Goal: Transaction & Acquisition: Book appointment/travel/reservation

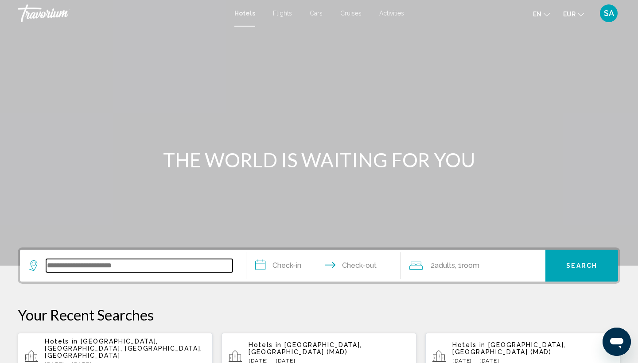
click at [118, 268] on input "Search widget" at bounding box center [139, 265] width 186 height 13
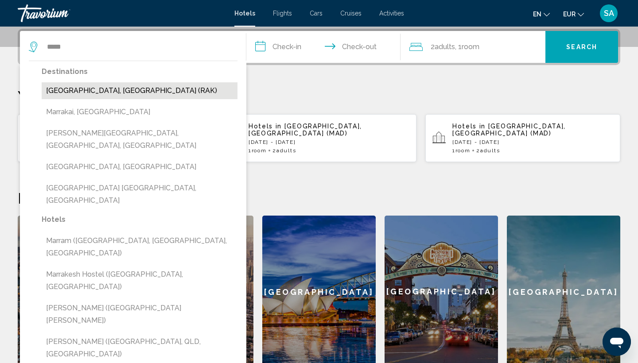
click at [167, 89] on button "[GEOGRAPHIC_DATA], [GEOGRAPHIC_DATA] (RAK)" at bounding box center [140, 90] width 196 height 17
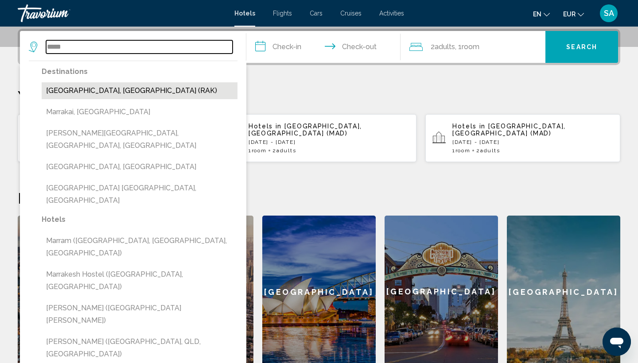
type input "**********"
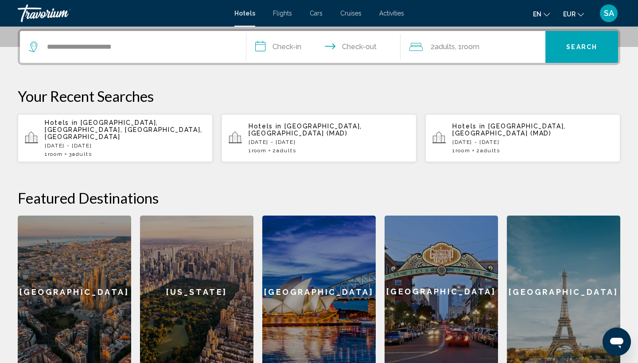
click at [286, 43] on input "**********" at bounding box center [325, 48] width 158 height 35
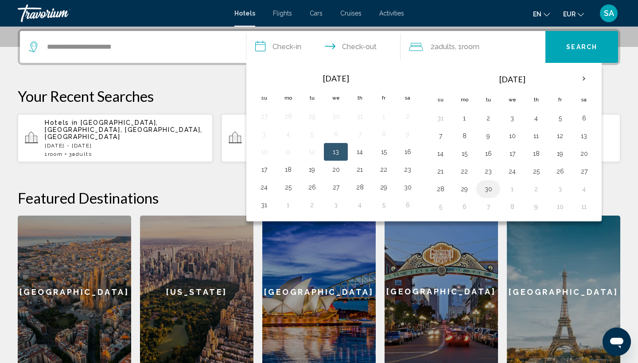
click at [488, 189] on button "30" at bounding box center [488, 189] width 14 height 12
click at [509, 207] on button "8" at bounding box center [512, 207] width 14 height 12
type input "**********"
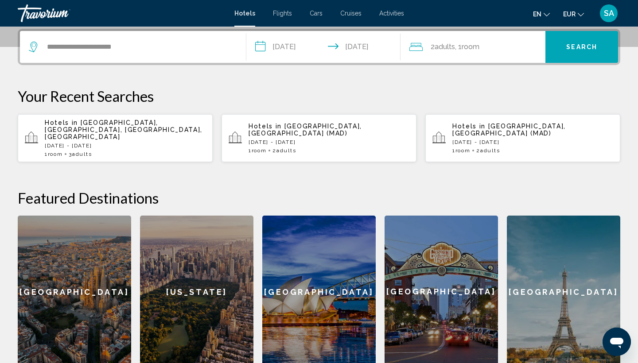
click at [595, 39] on button "Search" at bounding box center [581, 47] width 73 height 32
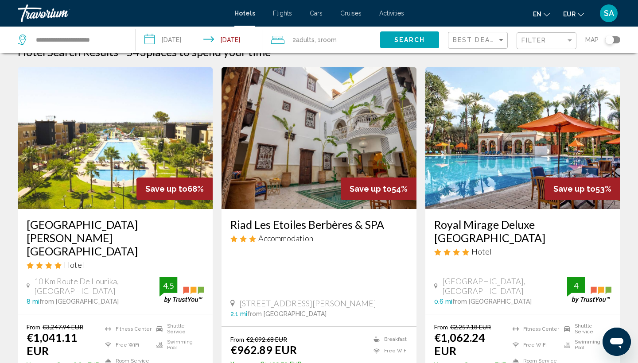
scroll to position [16, 0]
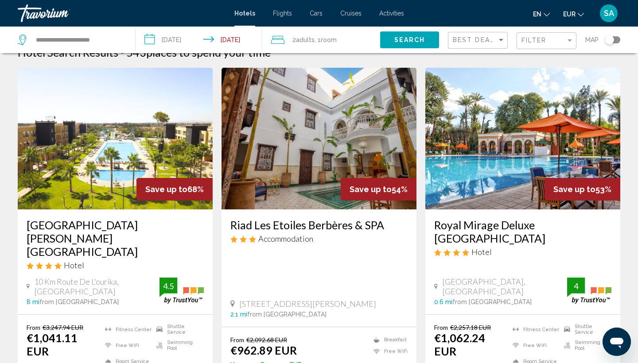
click at [116, 143] on img "Main content" at bounding box center [115, 139] width 195 height 142
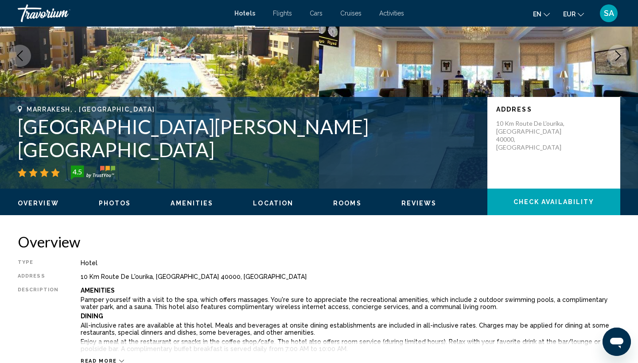
scroll to position [106, 0]
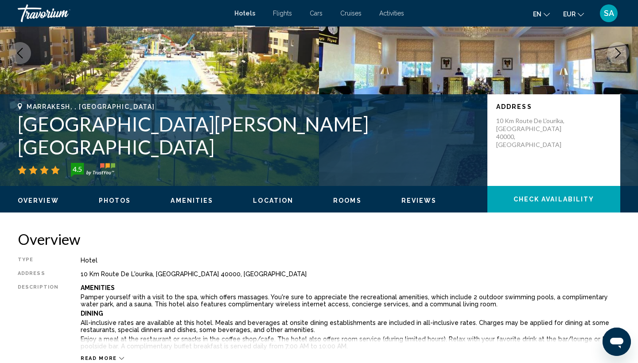
click at [156, 145] on h1 "[GEOGRAPHIC_DATA][PERSON_NAME] [GEOGRAPHIC_DATA]" at bounding box center [248, 135] width 461 height 46
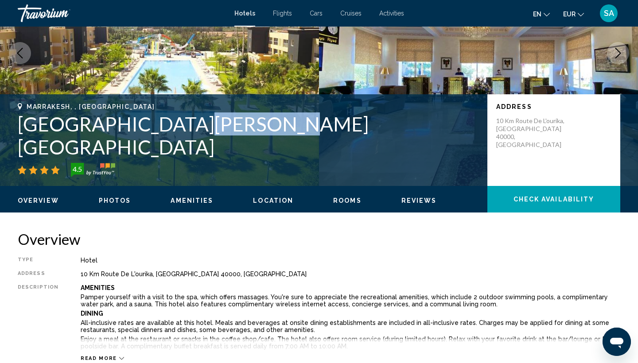
click at [156, 145] on h1 "[GEOGRAPHIC_DATA][PERSON_NAME] [GEOGRAPHIC_DATA]" at bounding box center [248, 135] width 461 height 46
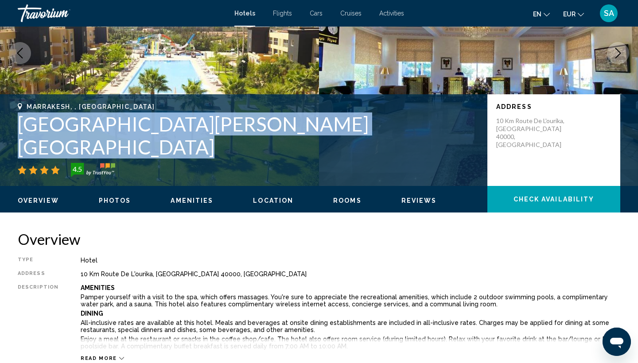
click at [156, 145] on h1 "[GEOGRAPHIC_DATA][PERSON_NAME] [GEOGRAPHIC_DATA]" at bounding box center [248, 135] width 461 height 46
copy h1 "[GEOGRAPHIC_DATA][PERSON_NAME] [GEOGRAPHIC_DATA]"
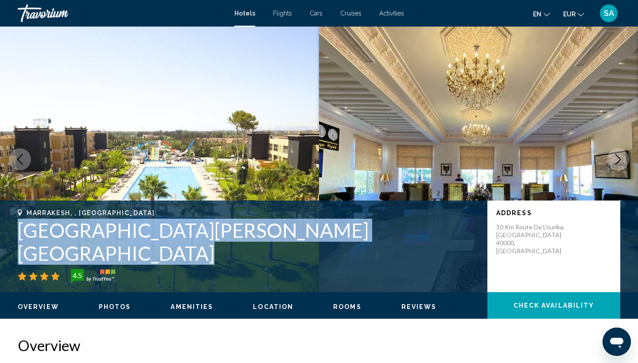
scroll to position [0, 0]
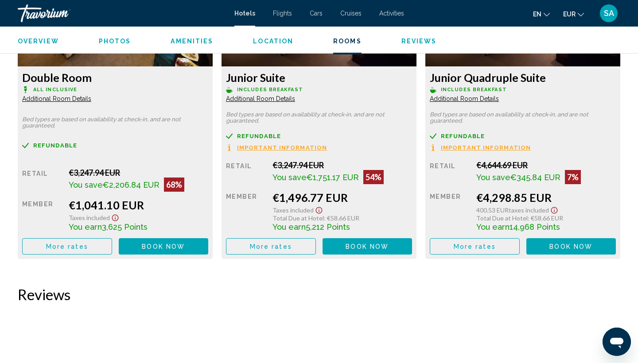
scroll to position [1299, 0]
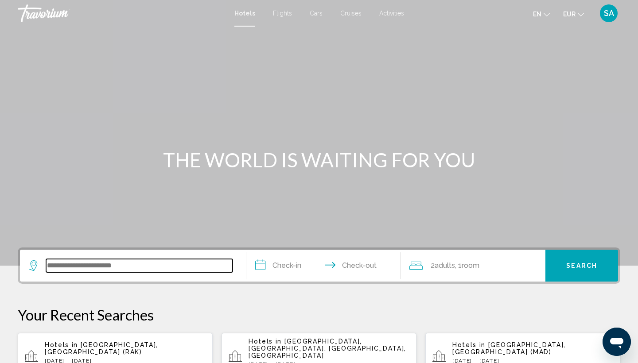
click at [100, 264] on input "Search widget" at bounding box center [139, 265] width 186 height 13
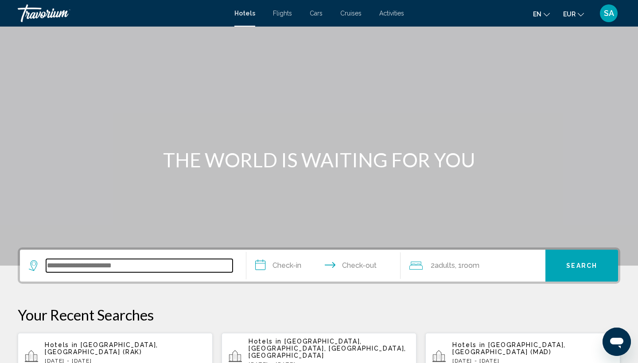
scroll to position [219, 0]
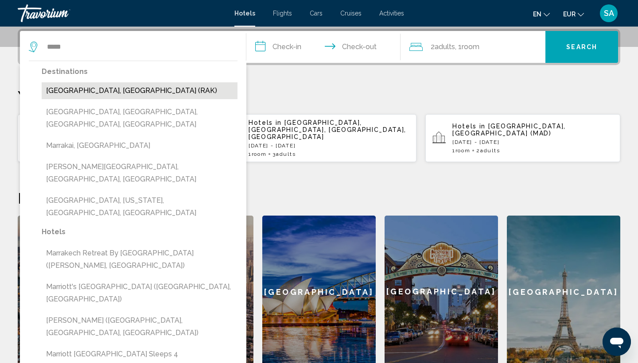
drag, startPoint x: 100, startPoint y: 264, endPoint x: 129, endPoint y: 92, distance: 174.7
click at [129, 92] on button "[GEOGRAPHIC_DATA], [GEOGRAPHIC_DATA] (RAK)" at bounding box center [140, 90] width 196 height 17
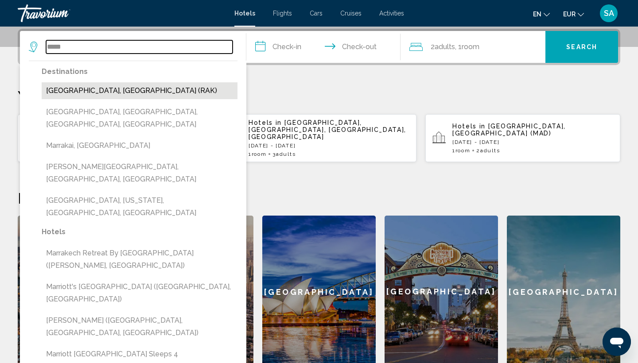
type input "**********"
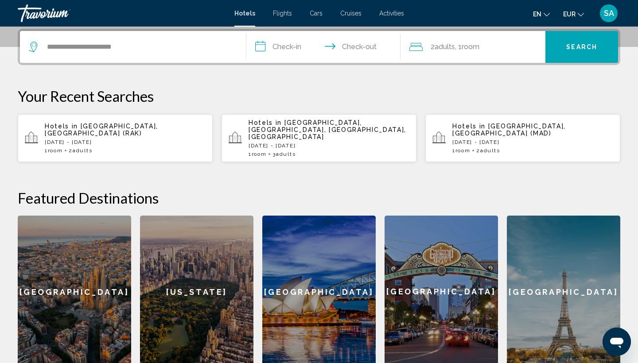
click at [286, 42] on input "**********" at bounding box center [325, 48] width 158 height 35
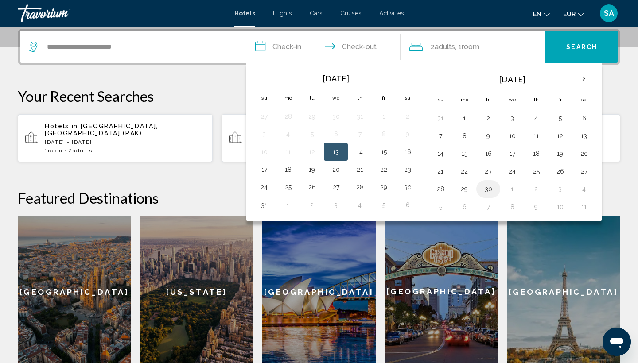
click at [485, 188] on button "30" at bounding box center [488, 189] width 14 height 12
click at [512, 208] on button "8" at bounding box center [512, 207] width 14 height 12
type input "**********"
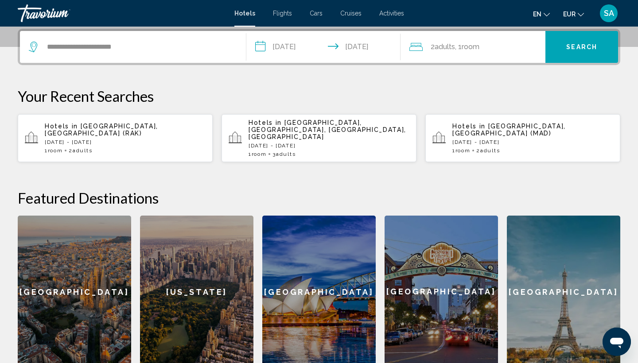
click at [580, 38] on button "Search" at bounding box center [581, 47] width 73 height 32
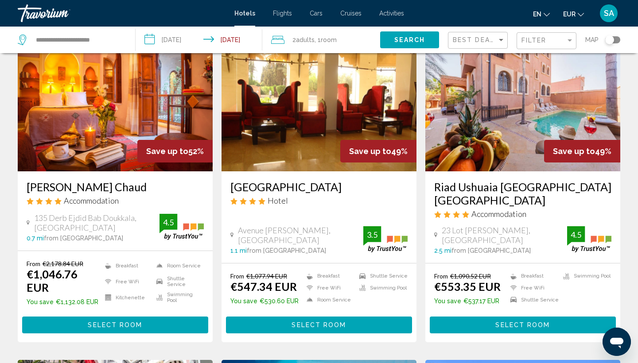
scroll to position [416, 0]
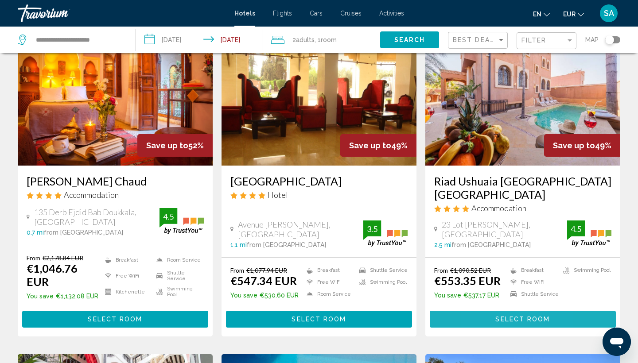
click at [482, 311] on button "Select Room" at bounding box center [523, 319] width 186 height 16
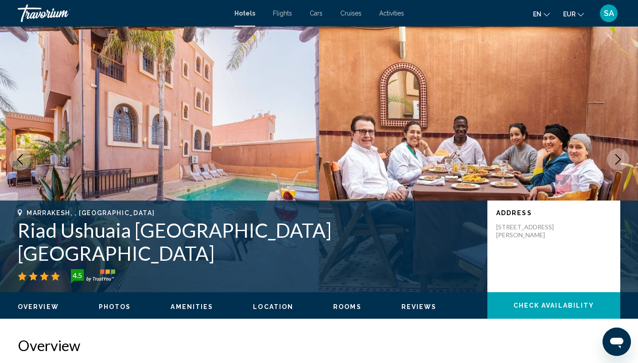
click at [275, 257] on h1 "Riad Ushuaia [GEOGRAPHIC_DATA] [GEOGRAPHIC_DATA]" at bounding box center [248, 242] width 461 height 46
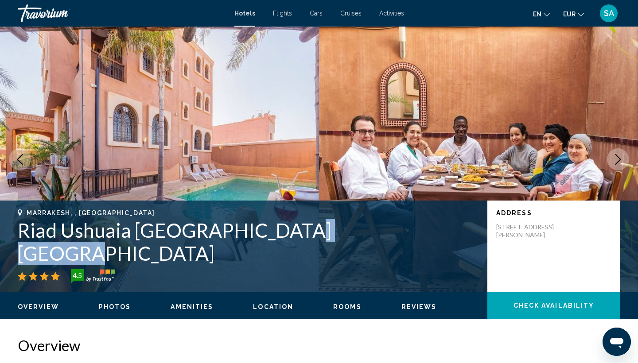
click at [275, 257] on h1 "Riad Ushuaia [GEOGRAPHIC_DATA] [GEOGRAPHIC_DATA]" at bounding box center [248, 242] width 461 height 46
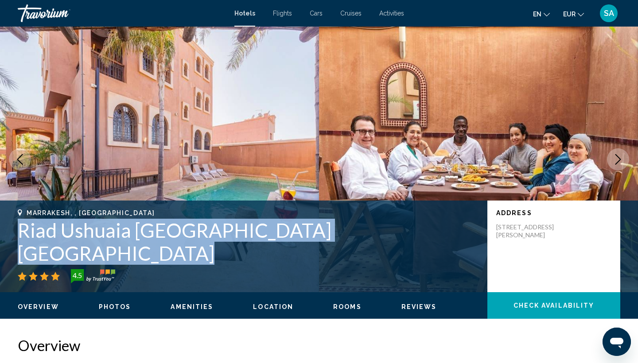
click at [275, 257] on h1 "Riad Ushuaia [GEOGRAPHIC_DATA] [GEOGRAPHIC_DATA]" at bounding box center [248, 242] width 461 height 46
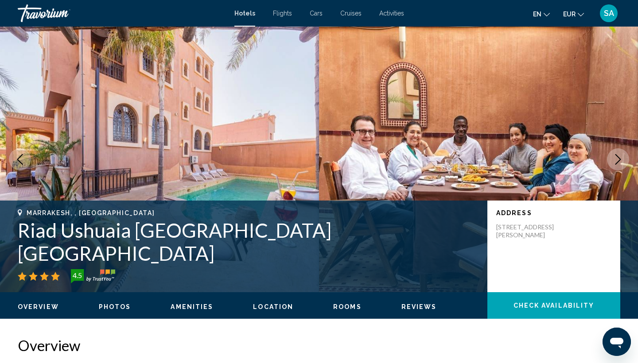
click at [275, 257] on h1 "Riad Ushuaia [GEOGRAPHIC_DATA] [GEOGRAPHIC_DATA]" at bounding box center [248, 242] width 461 height 46
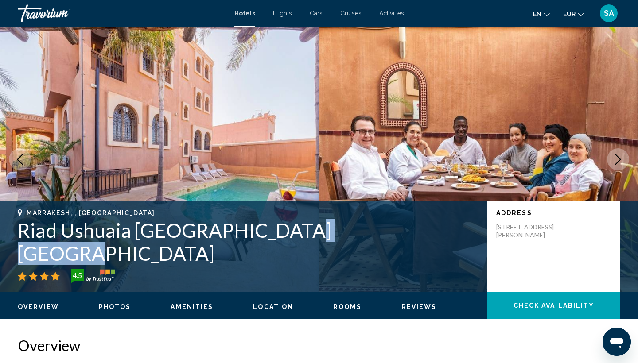
click at [275, 257] on h1 "Riad Ushuaia [GEOGRAPHIC_DATA] [GEOGRAPHIC_DATA]" at bounding box center [248, 242] width 461 height 46
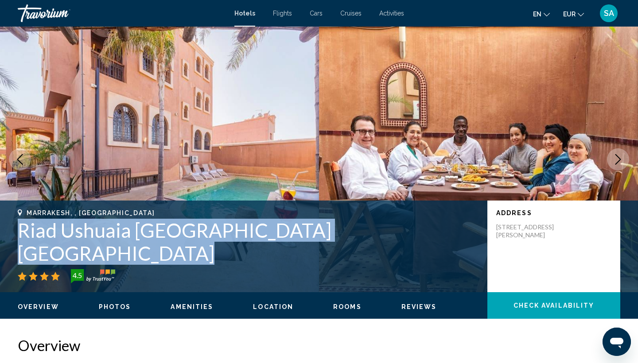
click at [275, 257] on h1 "Riad Ushuaia [GEOGRAPHIC_DATA] [GEOGRAPHIC_DATA]" at bounding box center [248, 242] width 461 height 46
copy h1 "Riad Ushuaia [GEOGRAPHIC_DATA] [GEOGRAPHIC_DATA]"
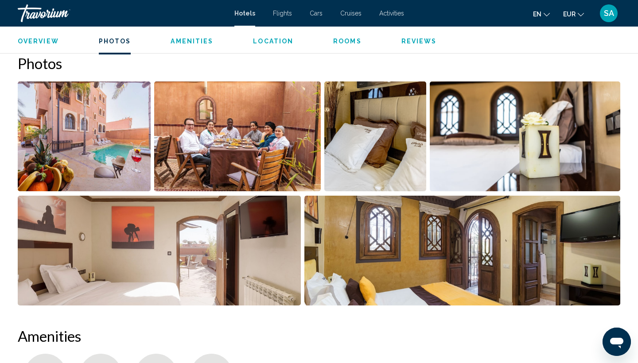
scroll to position [352, 0]
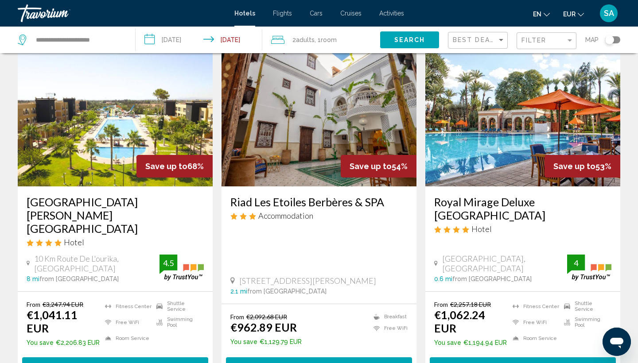
scroll to position [40, 0]
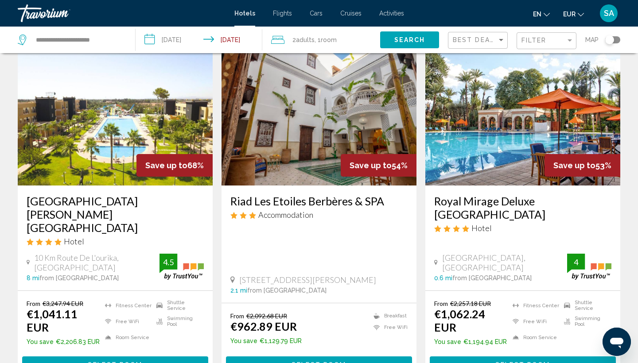
click at [233, 38] on input "**********" at bounding box center [201, 41] width 130 height 29
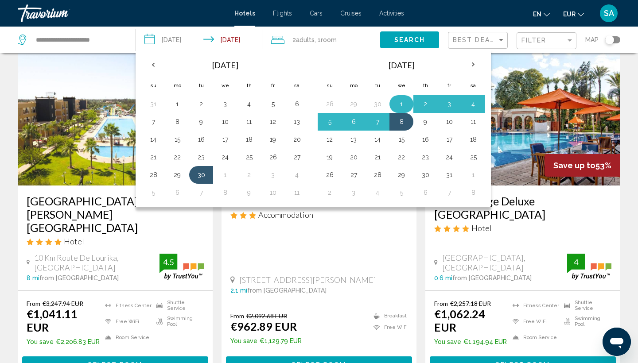
click at [406, 103] on button "1" at bounding box center [401, 104] width 14 height 12
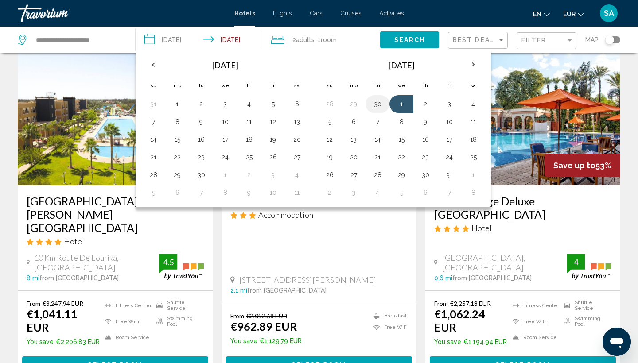
click at [375, 103] on button "30" at bounding box center [377, 104] width 14 height 12
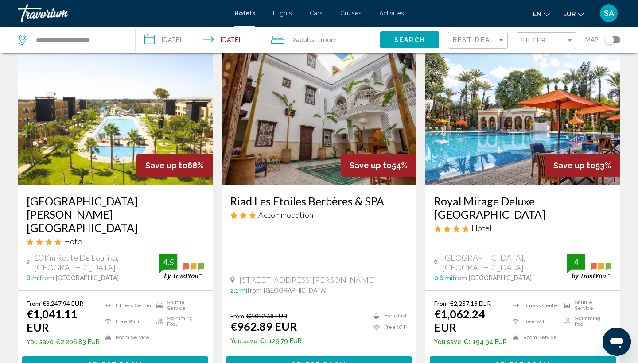
click at [185, 39] on input "**********" at bounding box center [201, 41] width 130 height 29
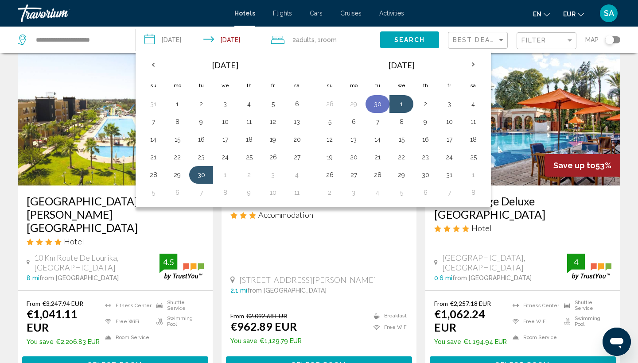
click at [381, 105] on button "30" at bounding box center [377, 104] width 14 height 12
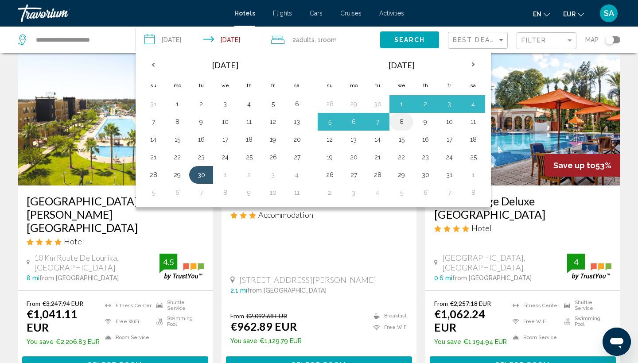
click at [398, 121] on button "8" at bounding box center [401, 122] width 14 height 12
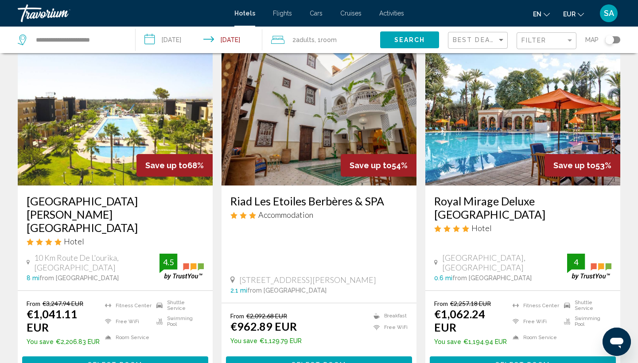
click at [184, 37] on input "**********" at bounding box center [201, 41] width 130 height 29
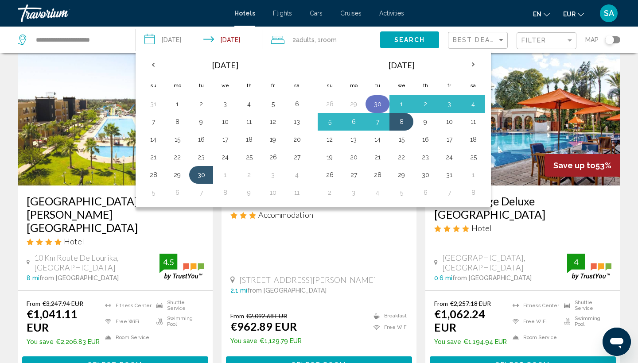
click at [377, 104] on button "30" at bounding box center [377, 104] width 14 height 12
click at [379, 122] on button "7" at bounding box center [377, 122] width 14 height 12
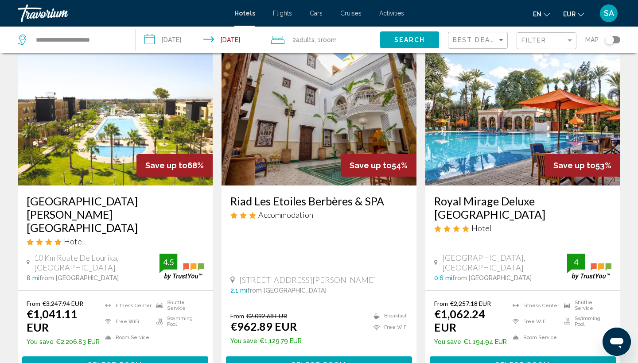
type input "**********"
click at [417, 36] on button "Search" at bounding box center [409, 39] width 59 height 16
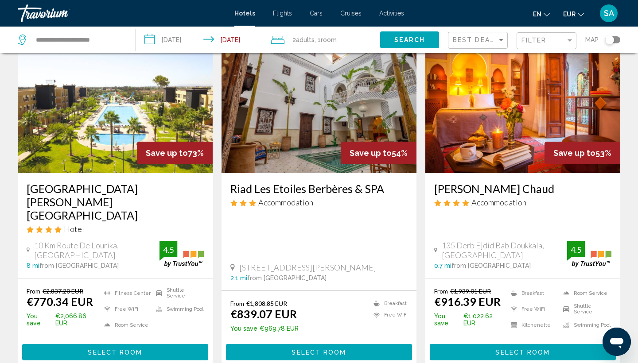
scroll to position [62, 0]
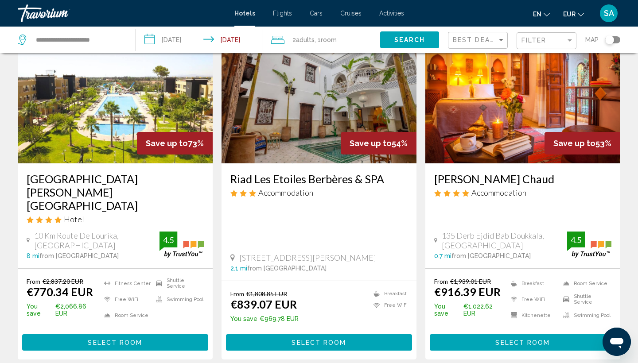
click at [337, 121] on img "Main content" at bounding box center [318, 93] width 195 height 142
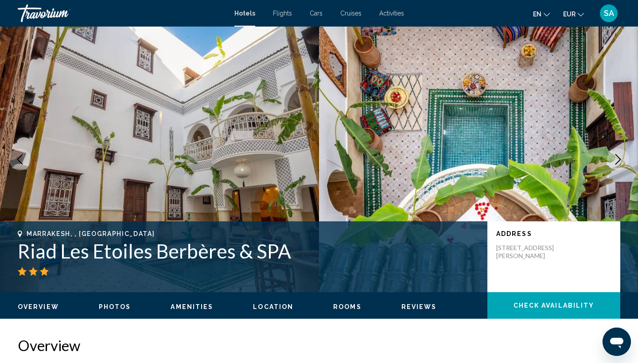
click at [189, 253] on h1 "Riad Les Etoiles Berbères & SPA" at bounding box center [248, 251] width 461 height 23
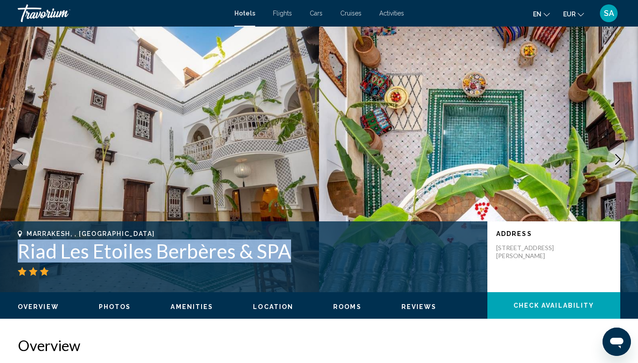
click at [189, 253] on h1 "Riad Les Etoiles Berbères & SPA" at bounding box center [248, 251] width 461 height 23
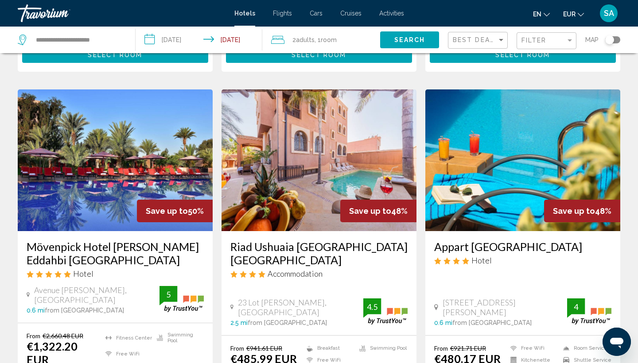
scroll to position [349, 0]
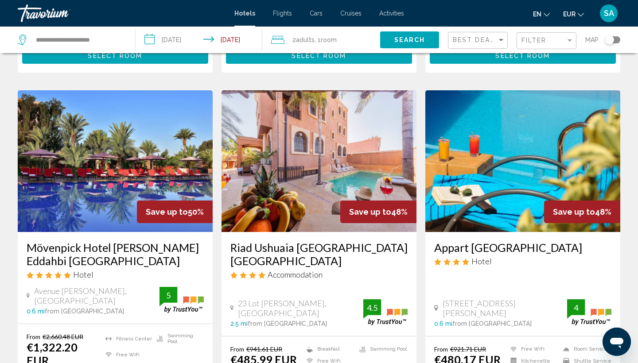
click at [487, 169] on img "Main content" at bounding box center [522, 161] width 195 height 142
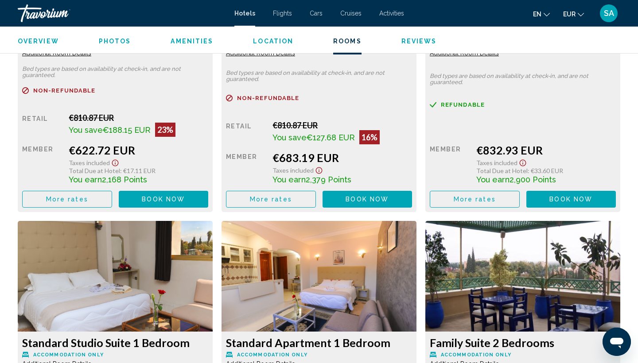
scroll to position [1638, 0]
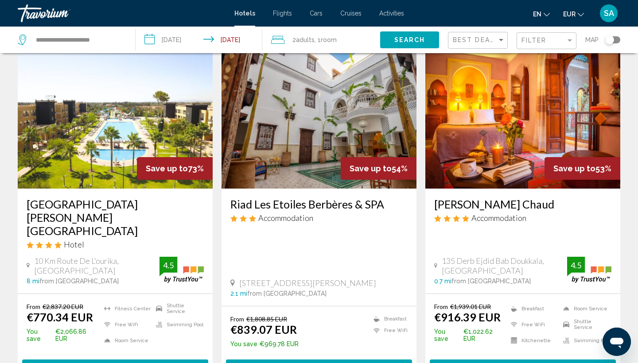
scroll to position [36, 0]
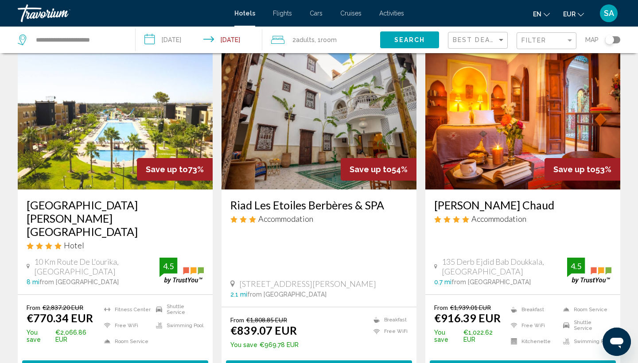
click at [530, 145] on img "Main content" at bounding box center [522, 119] width 195 height 142
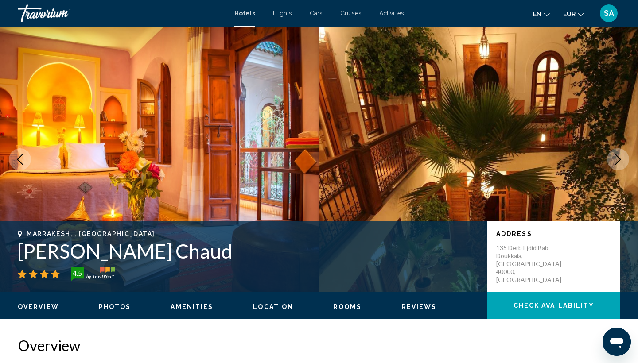
click at [620, 159] on icon "Next image" at bounding box center [618, 159] width 6 height 11
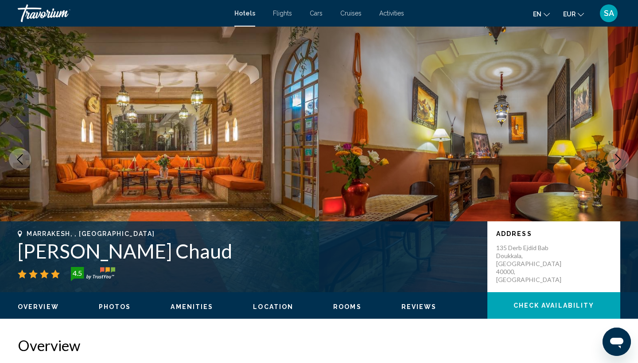
click at [620, 159] on icon "Next image" at bounding box center [618, 159] width 6 height 11
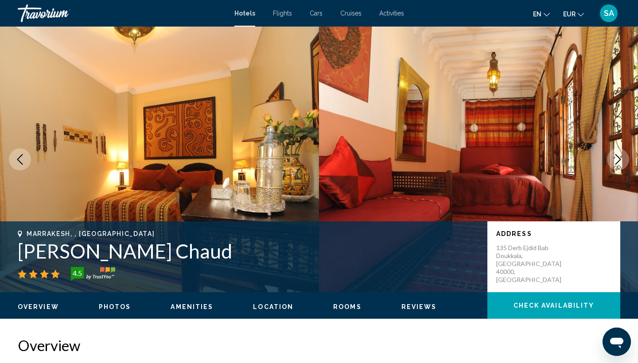
click at [620, 159] on icon "Next image" at bounding box center [618, 159] width 6 height 11
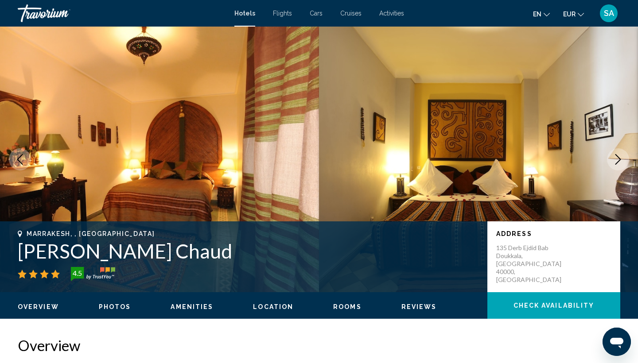
click at [620, 159] on icon "Next image" at bounding box center [618, 159] width 6 height 11
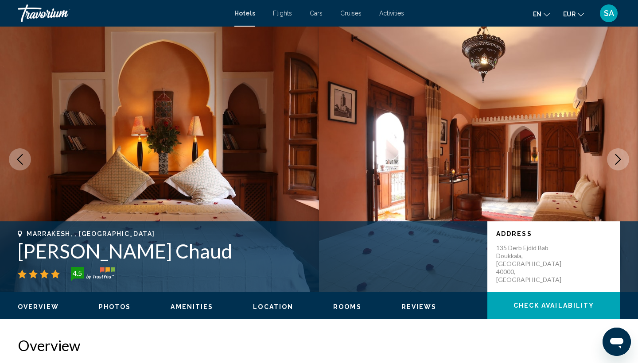
click at [620, 159] on icon "Next image" at bounding box center [618, 159] width 6 height 11
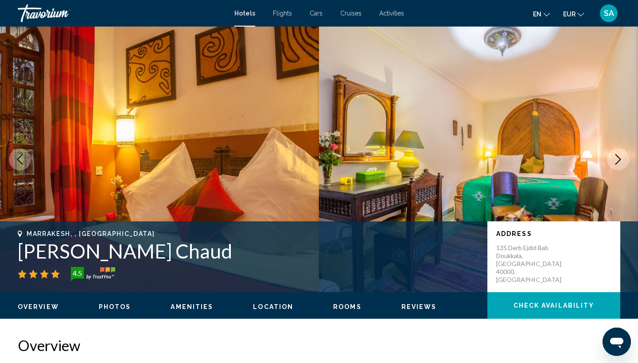
click at [620, 159] on icon "Next image" at bounding box center [618, 159] width 6 height 11
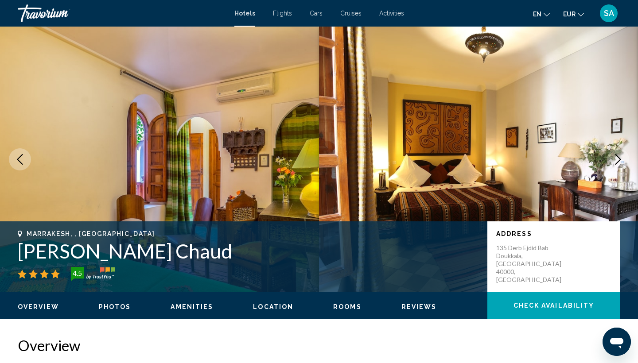
click at [125, 254] on h1 "[PERSON_NAME] Chaud" at bounding box center [248, 251] width 461 height 23
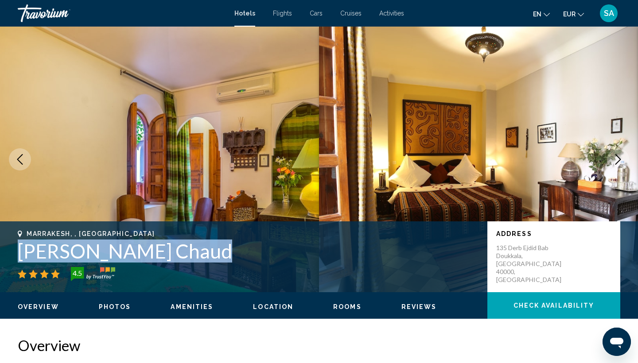
click at [125, 254] on h1 "[PERSON_NAME] Chaud" at bounding box center [248, 251] width 461 height 23
copy h1 "[PERSON_NAME] Chaud"
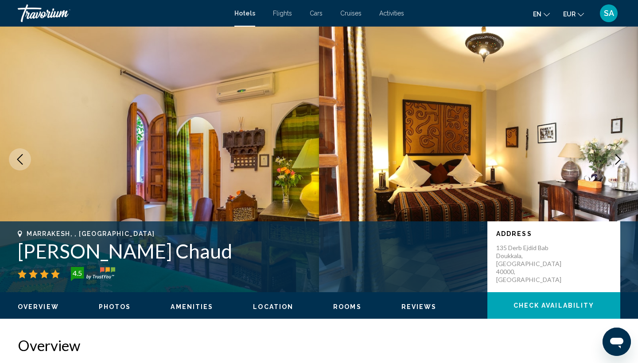
click at [208, 349] on h2 "Overview" at bounding box center [319, 346] width 602 height 18
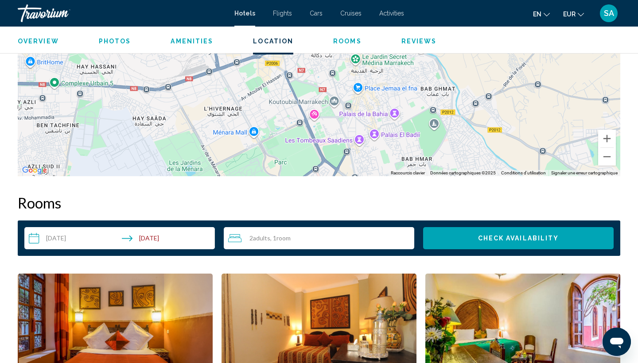
scroll to position [954, 0]
click at [181, 228] on input "**********" at bounding box center [121, 239] width 194 height 25
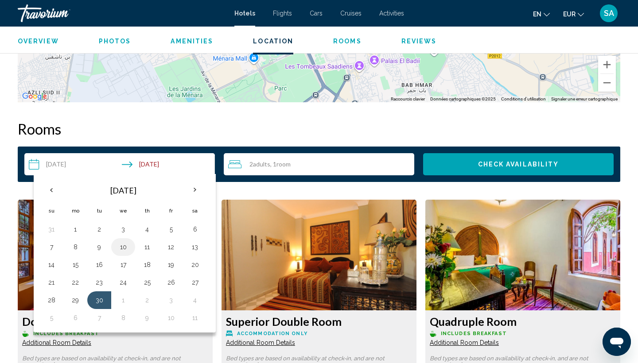
scroll to position [1028, 0]
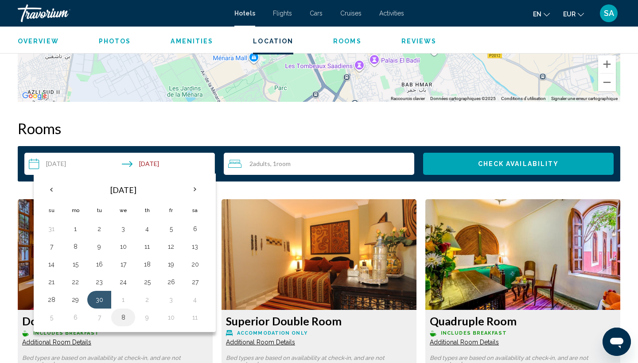
click at [119, 311] on button "8" at bounding box center [123, 317] width 14 height 12
click at [99, 294] on button "30" at bounding box center [99, 300] width 14 height 12
type input "**********"
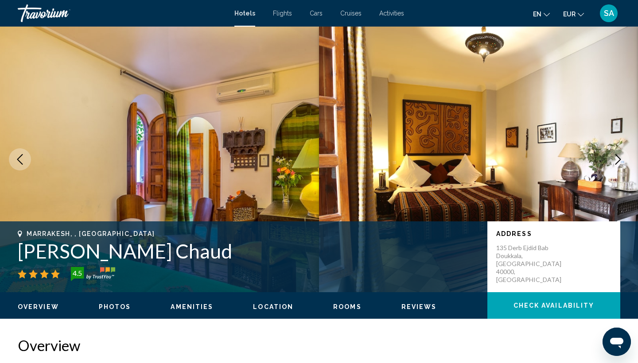
scroll to position [0, 0]
